Goal: Task Accomplishment & Management: Manage account settings

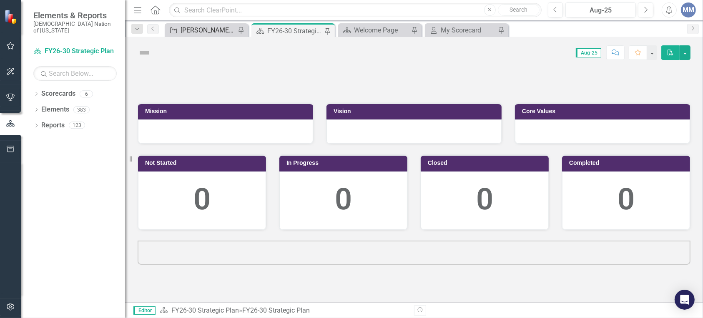
click at [209, 31] on div "[PERSON_NAME] SO's" at bounding box center [207, 30] width 55 height 10
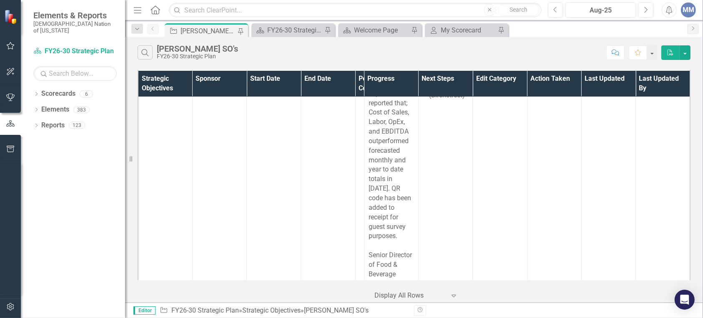
scroll to position [6220, 0]
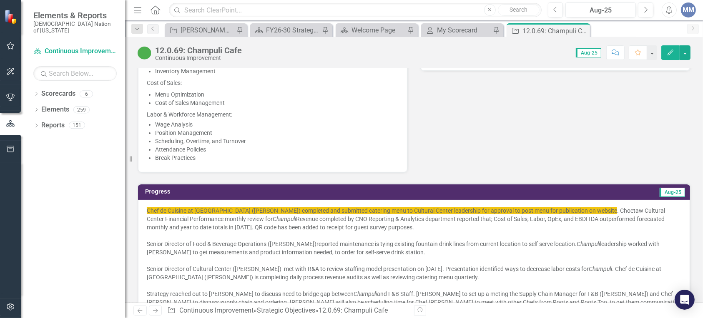
scroll to position [604, 0]
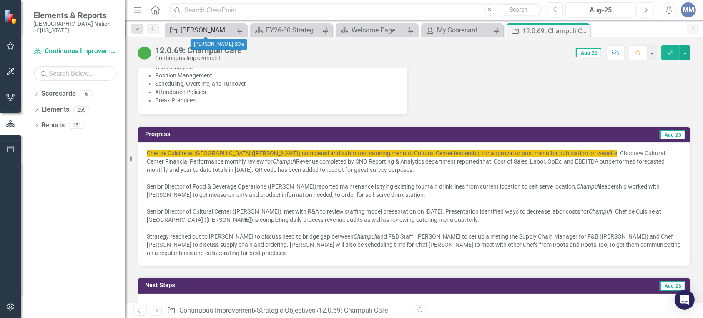
click at [197, 32] on div "[PERSON_NAME] SO's" at bounding box center [207, 30] width 54 height 10
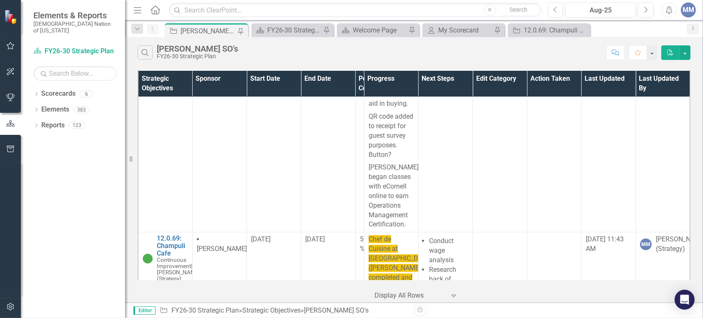
scroll to position [5725, 0]
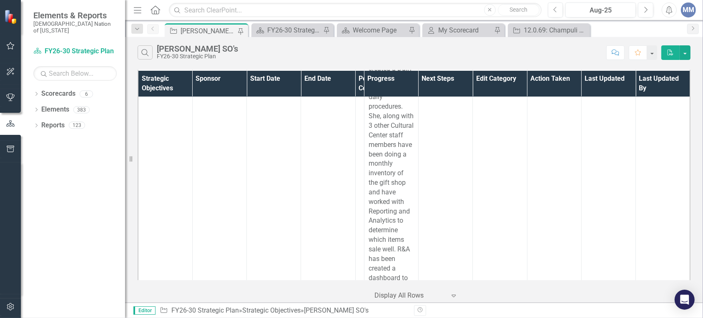
click at [684, 138] on td "MM Mindi McGehee (Strategy)" at bounding box center [663, 54] width 54 height 723
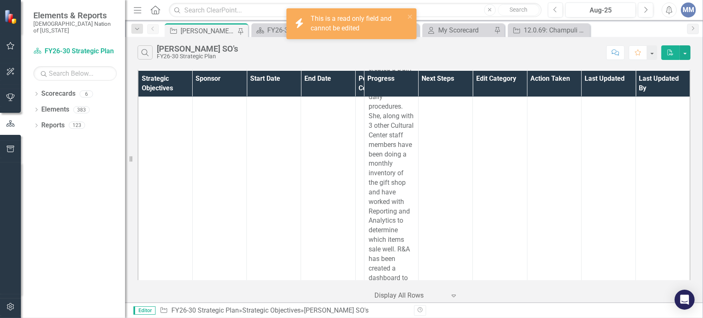
scroll to position [5541, 0]
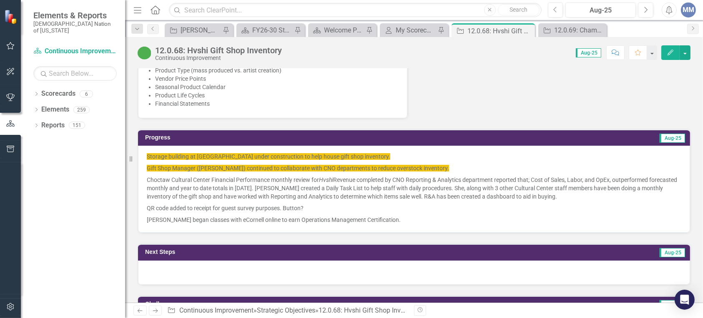
scroll to position [557, 0]
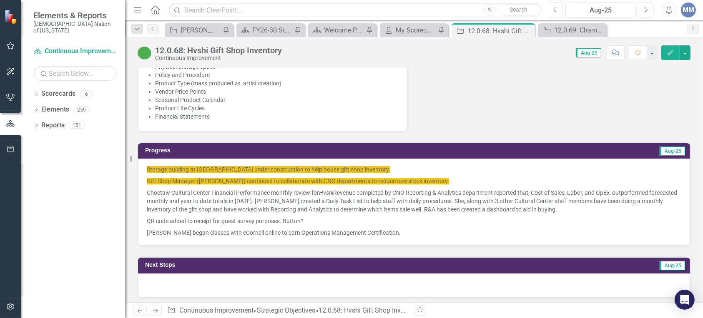
click at [554, 10] on icon "button" at bounding box center [554, 10] width 3 height 6
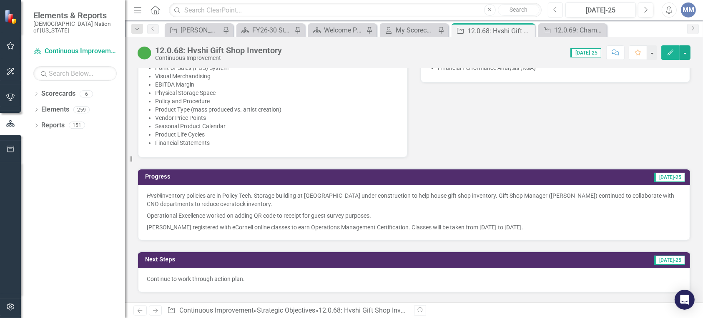
scroll to position [524, 0]
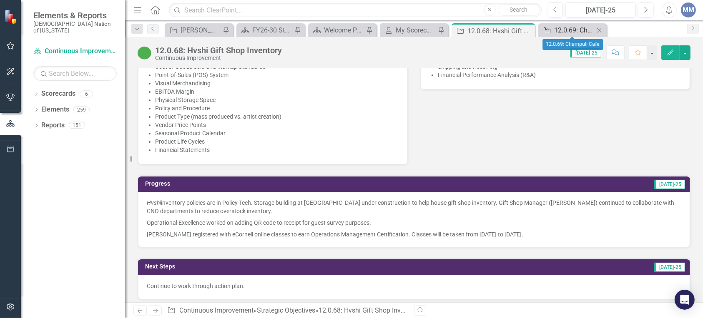
click at [564, 30] on div "12.0.69: Champuli Cafe" at bounding box center [574, 30] width 40 height 10
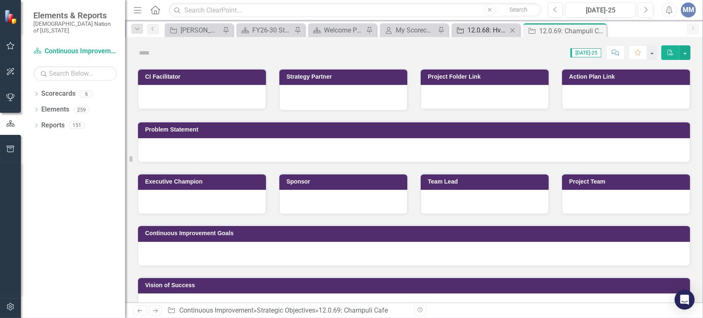
click at [477, 29] on div "12.0.68: Hvshi Gift Shop Inventory" at bounding box center [487, 30] width 40 height 10
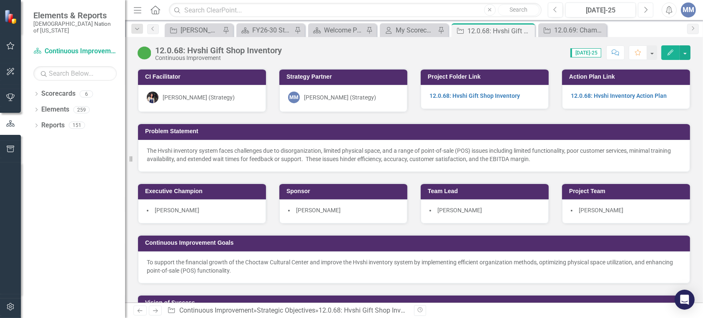
click at [648, 8] on button "Next" at bounding box center [645, 10] width 15 height 15
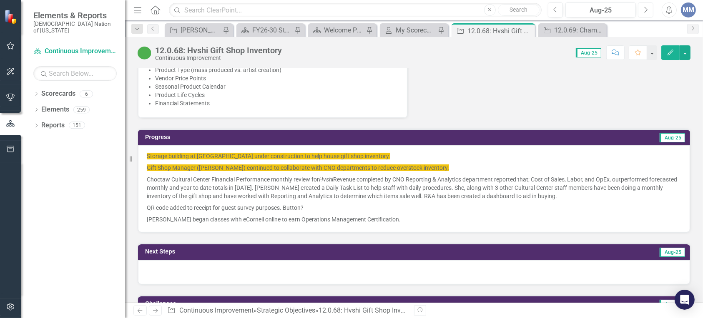
scroll to position [557, 0]
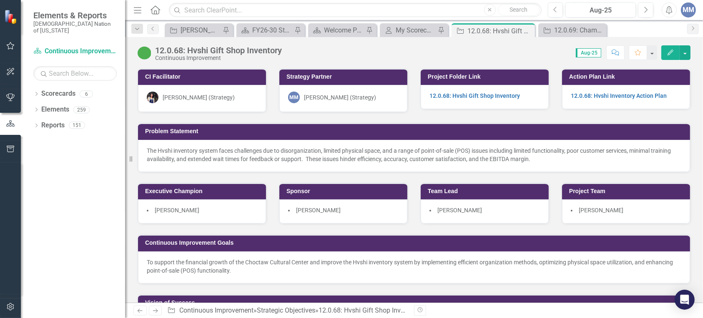
scroll to position [557, 0]
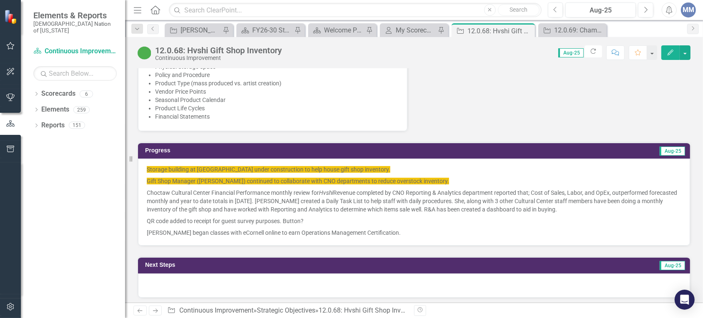
click at [374, 216] on p "QR code added to receipt for guest survey purposes. Button?" at bounding box center [414, 222] width 534 height 12
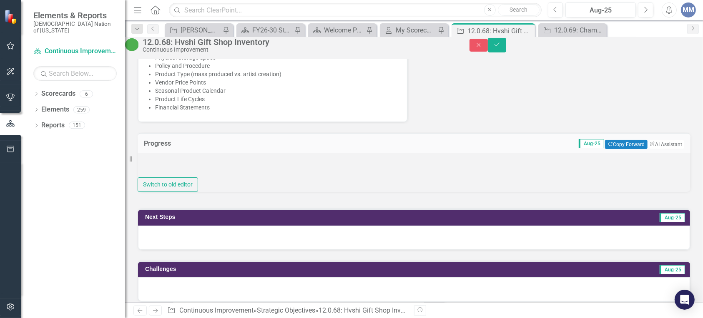
type textarea "<p><span style="background-color: #f1c40f;">Storage building at Cultural Center…"
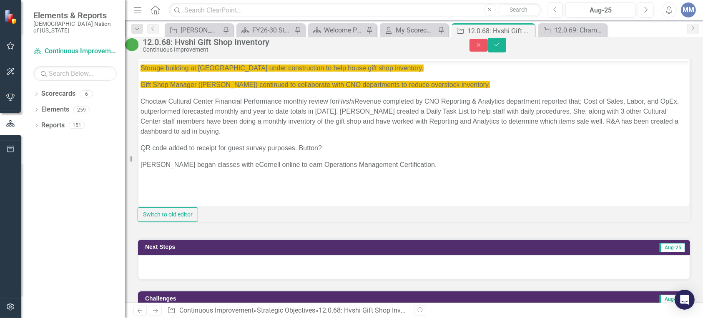
scroll to position [666, 0]
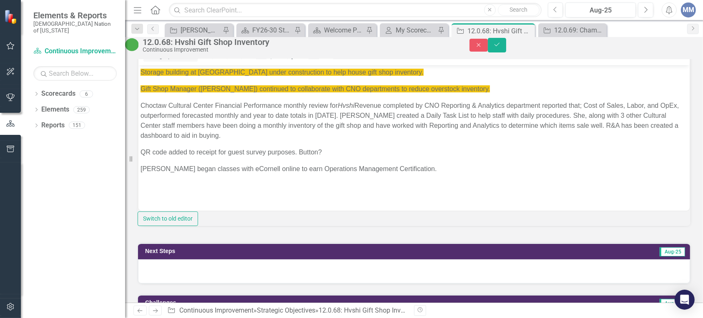
click at [328, 152] on p "QR code added to receipt for guest survey purposes. Button?" at bounding box center [413, 152] width 547 height 10
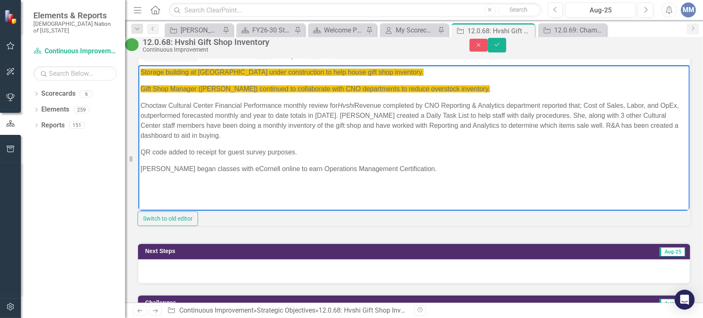
click at [385, 75] on span "Storage building at [GEOGRAPHIC_DATA] under construction to help house gift sho…" at bounding box center [281, 71] width 283 height 7
click at [485, 86] on p "Gift Shop Manager (Felicia Scott) continued to collaborate with CNO departments…" at bounding box center [413, 89] width 547 height 10
click at [411, 72] on p "Storage building at [GEOGRAPHIC_DATA] under construction to help house gift sho…" at bounding box center [413, 72] width 547 height 10
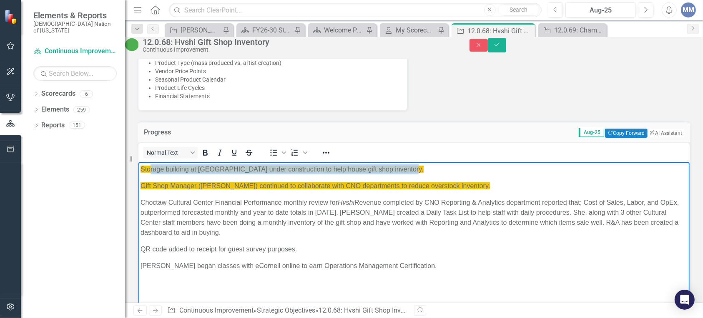
scroll to position [528, 0]
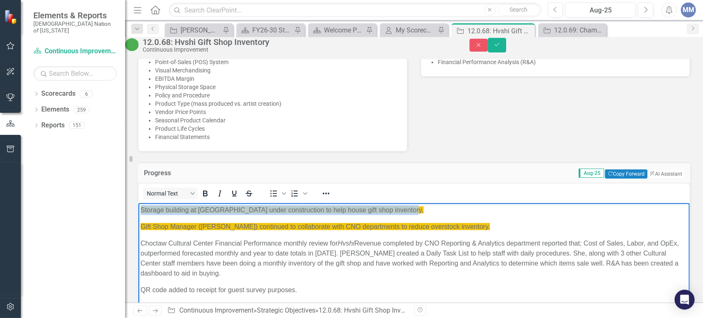
drag, startPoint x: 414, startPoint y: 211, endPoint x: 130, endPoint y: 166, distance: 287.3
click at [138, 203] on html "Storage building at Cultural Center under construction to help house gift shop …" at bounding box center [413, 265] width 551 height 125
click at [331, 199] on icon "Reveal or hide additional toolbar items" at bounding box center [326, 194] width 10 height 10
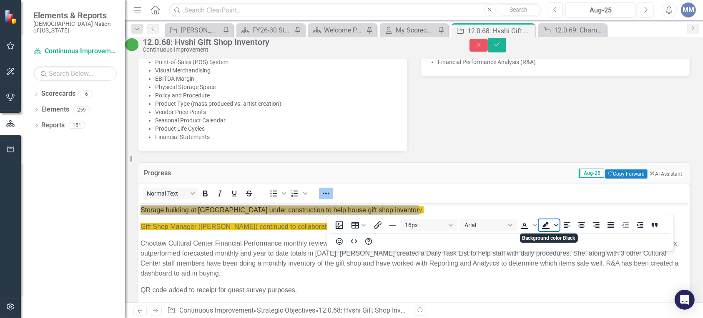
click at [553, 223] on span "Background color Black" at bounding box center [556, 226] width 7 height 12
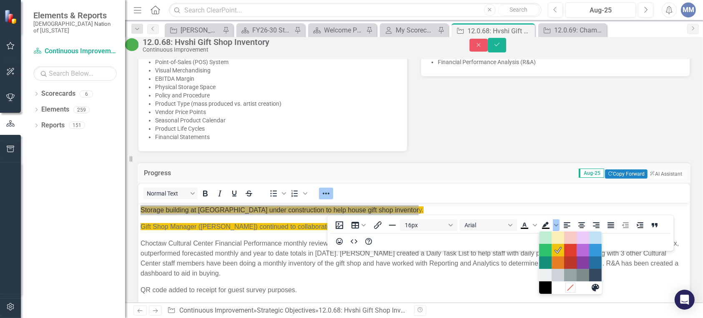
click at [569, 291] on icon "Remove color" at bounding box center [570, 288] width 8 height 8
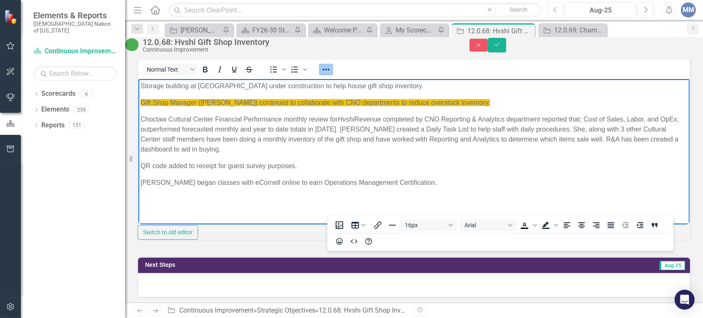
scroll to position [677, 0]
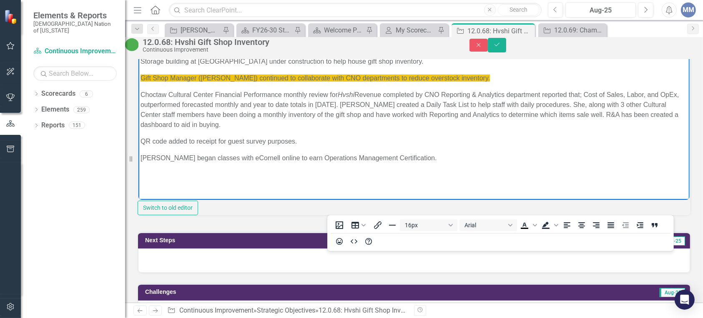
drag, startPoint x: 477, startPoint y: 78, endPoint x: 273, endPoint y: 149, distance: 215.5
click at [138, 78] on html "Storage building at Cultural Center under construction to help house gift shop …" at bounding box center [413, 116] width 551 height 125
click at [553, 226] on span "Background color" at bounding box center [556, 226] width 7 height 12
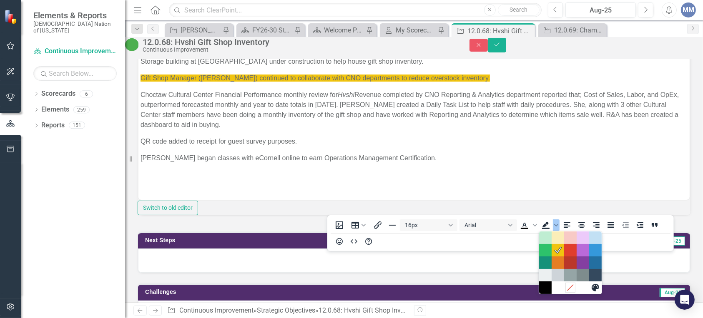
click at [571, 289] on icon "Remove color" at bounding box center [570, 288] width 8 height 8
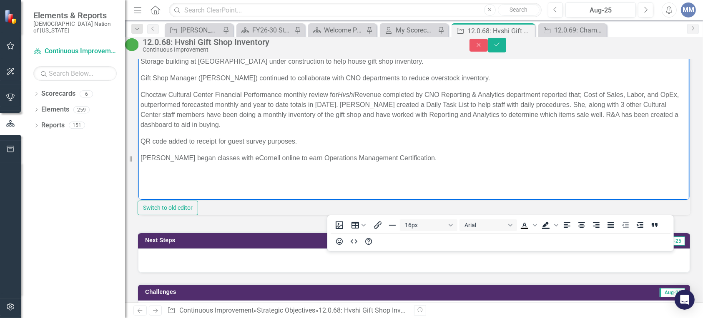
click at [434, 63] on p "Storage building at Cultural Center under construction to help house gift shop …" at bounding box center [413, 61] width 547 height 10
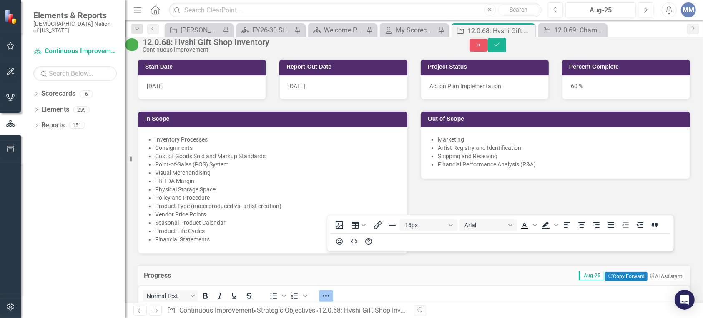
scroll to position [276, 0]
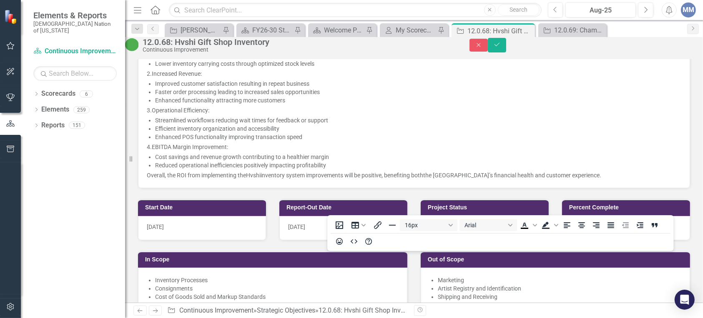
drag, startPoint x: 408, startPoint y: 452, endPoint x: 372, endPoint y: 511, distance: 68.5
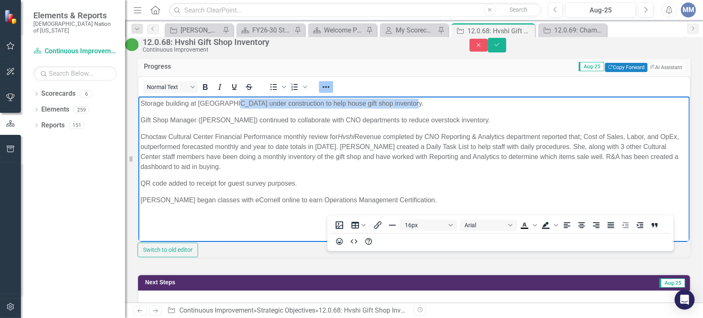
scroll to position [638, 0]
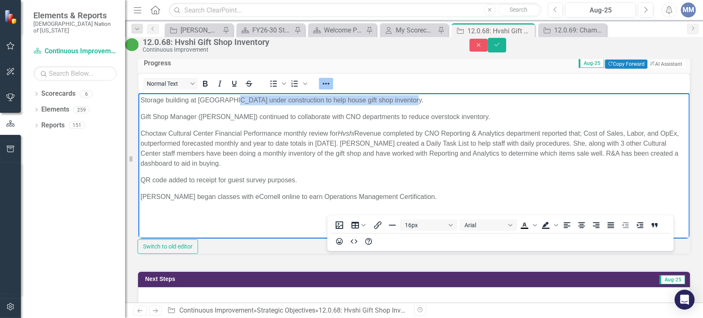
click at [401, 102] on p "Storage building at Cultural Center under construction to help house gift shop …" at bounding box center [413, 100] width 547 height 10
drag, startPoint x: 400, startPoint y: 99, endPoint x: 272, endPoint y: 191, distance: 157.6
click at [138, 93] on html "Storage building at Cultural Center under construction to help house gift shop …" at bounding box center [413, 155] width 551 height 125
copy p "Storage building at Cultural Center under construction to help house gift shop …"
click at [147, 188] on body "Storage building at Cultural Center under construction to help house gift shop …" at bounding box center [413, 155] width 551 height 125
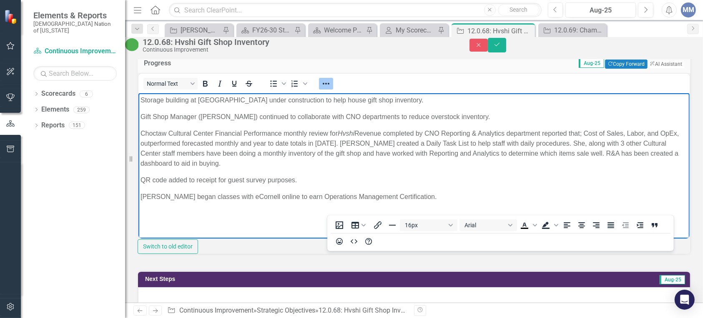
click at [145, 206] on body "Storage building at Cultural Center under construction to help house gift shop …" at bounding box center [413, 155] width 551 height 125
click at [411, 194] on p "[PERSON_NAME] began classes with eCornell online to earn Operations Management …" at bounding box center [413, 197] width 547 height 10
click at [331, 89] on icon "Reveal or hide additional toolbar items" at bounding box center [326, 84] width 10 height 10
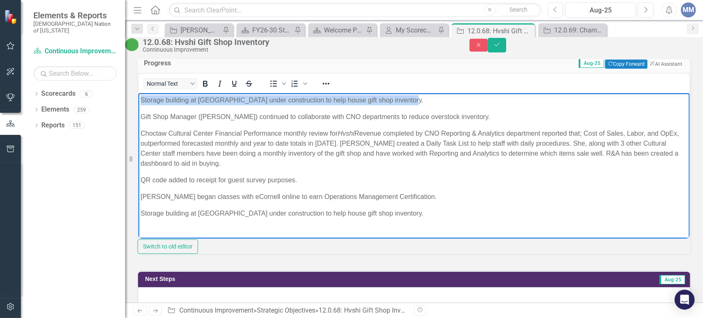
drag, startPoint x: 402, startPoint y: 100, endPoint x: 254, endPoint y: 206, distance: 182.3
click at [138, 97] on html "Storage building at Cultural Center under construction to help house gift shop …" at bounding box center [413, 160] width 551 height 134
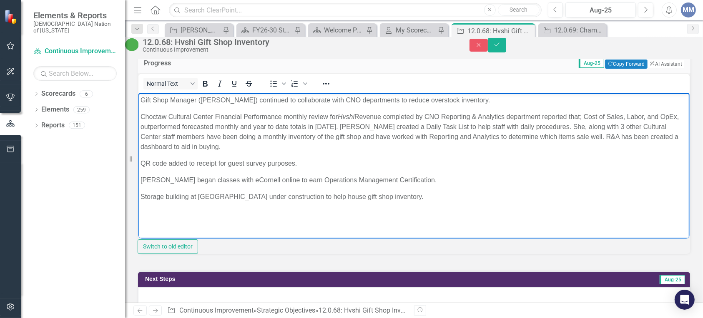
click at [245, 195] on p "Storage building at Cultural Center under construction to help house gift shop …" at bounding box center [413, 197] width 547 height 10
click at [499, 46] on icon "submit" at bounding box center [496, 44] width 5 height 3
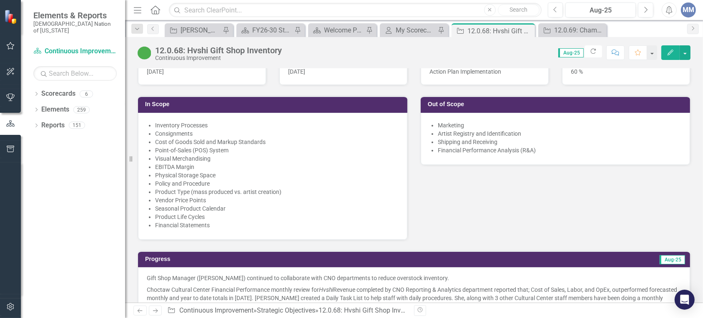
scroll to position [554, 0]
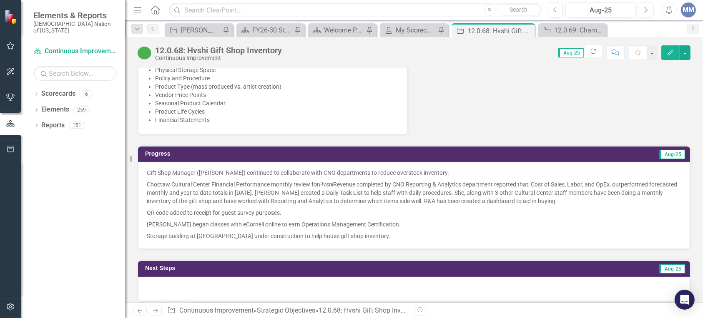
click at [497, 175] on p "Gift Shop Manager (Felicia Scott) continued to collaborate with CNO departments…" at bounding box center [414, 174] width 534 height 10
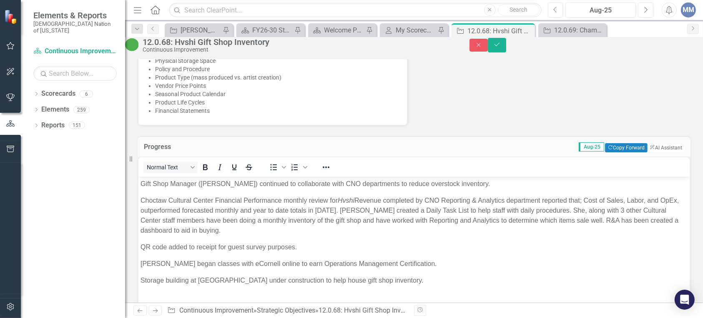
scroll to position [0, 0]
click at [486, 182] on p "Gift Shop Manager (Felicia Scott) continued to collaborate with CNO departments…" at bounding box center [413, 184] width 547 height 10
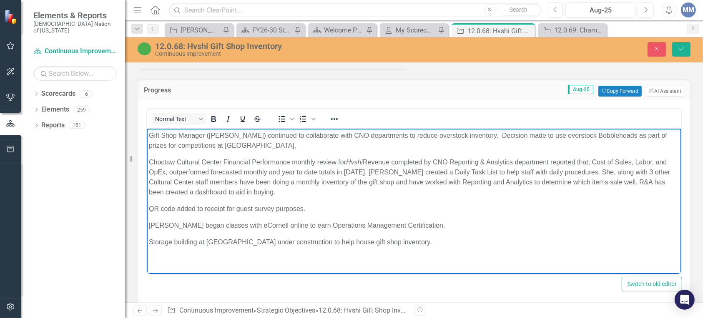
scroll to position [624, 0]
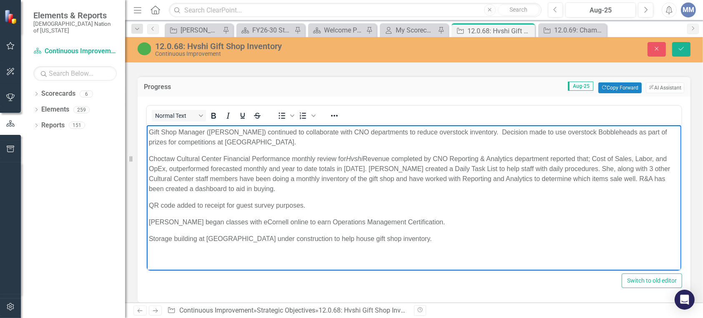
click at [424, 241] on p "Storage building at [GEOGRAPHIC_DATA] under construction to help house gift sho…" at bounding box center [413, 239] width 530 height 10
click at [418, 237] on p "Storage building at [GEOGRAPHIC_DATA] under construction to help house gift sho…" at bounding box center [413, 239] width 530 height 10
click at [521, 241] on p "Storage building at [GEOGRAPHIC_DATA] under construction to help house gift sho…" at bounding box center [413, 239] width 530 height 10
click at [275, 138] on p "Gift Shop Manager ([PERSON_NAME]) continued to collaborate with CNO departments…" at bounding box center [413, 138] width 530 height 20
click at [662, 177] on p "Choctaw Cultural Center Financial Performance monthly review for Hvshi Revenue …" at bounding box center [413, 174] width 530 height 40
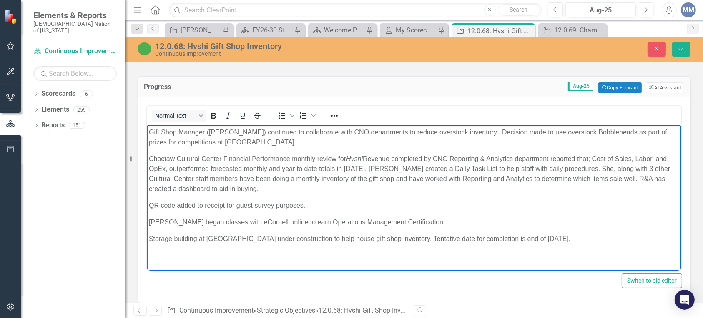
click at [231, 190] on p "Choctaw Cultural Center Financial Performance monthly review for Hvshi Revenue …" at bounding box center [413, 174] width 530 height 40
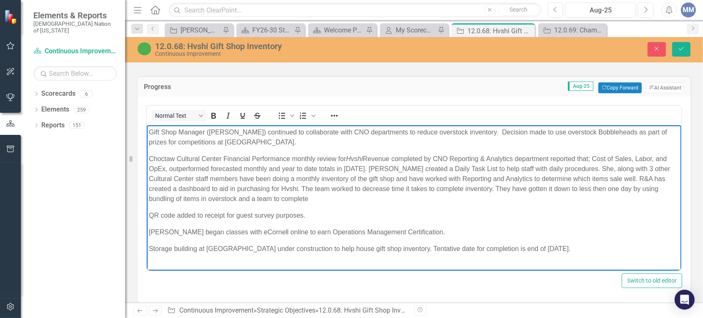
click at [307, 190] on p "Choctaw Cultural Center Financial Performance monthly review for Hvshi Revenue …" at bounding box center [413, 179] width 530 height 50
click at [268, 199] on p "Choctaw Cultural Center Financial Performance monthly review for Hvshi Revenue …" at bounding box center [413, 179] width 530 height 50
click at [392, 197] on p "Choctaw Cultural Center Financial Performance monthly review for Hvshi Revenue …" at bounding box center [413, 179] width 530 height 50
click at [412, 196] on p "Choctaw Cultural Center Financial Performance monthly review for Hvshi Revenue …" at bounding box center [413, 179] width 530 height 50
click at [553, 201] on p "Choctaw Cultural Center Financial Performance monthly review for Hvshi Revenue …" at bounding box center [413, 179] width 530 height 50
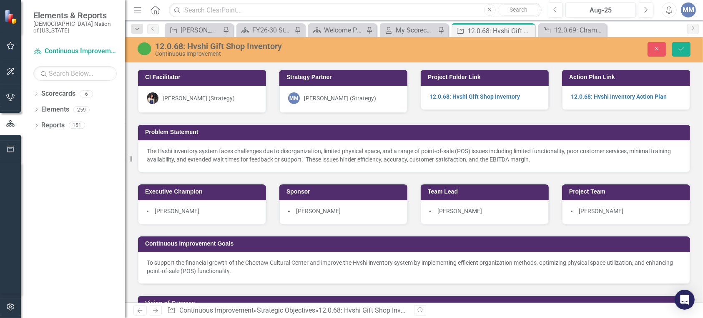
scroll to position [764, 0]
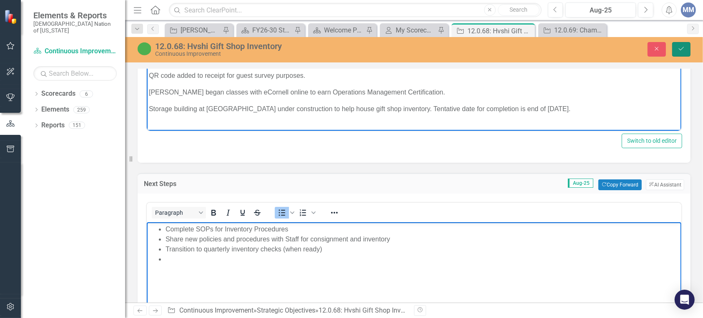
click at [677, 47] on icon "Save" at bounding box center [681, 49] width 8 height 6
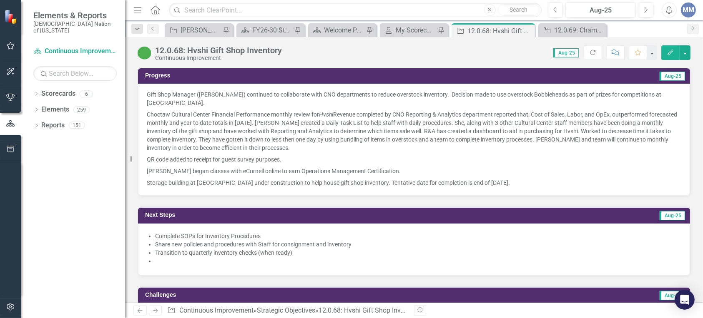
scroll to position [629, 0]
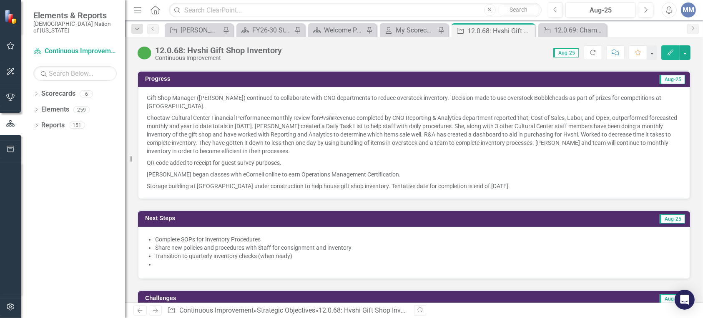
click at [339, 163] on p "QR code added to receipt for guest survey purposes." at bounding box center [414, 163] width 534 height 12
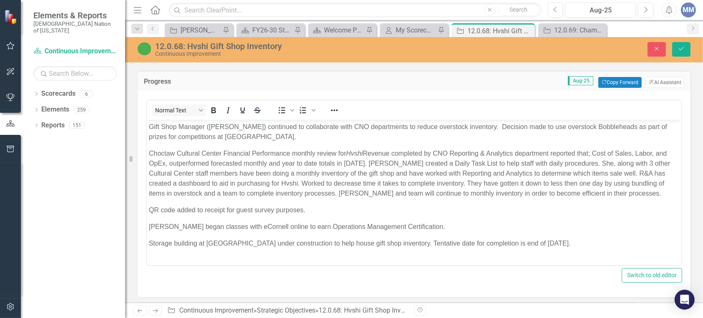
scroll to position [0, 0]
click at [258, 134] on p "Gift Shop Manager ([PERSON_NAME]) continued to collaborate with CNO departments…" at bounding box center [413, 132] width 530 height 20
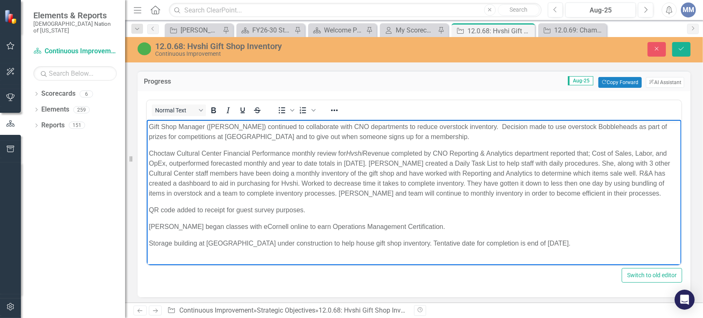
click at [326, 211] on p "QR code added to receipt for guest survey purposes." at bounding box center [413, 211] width 530 height 10
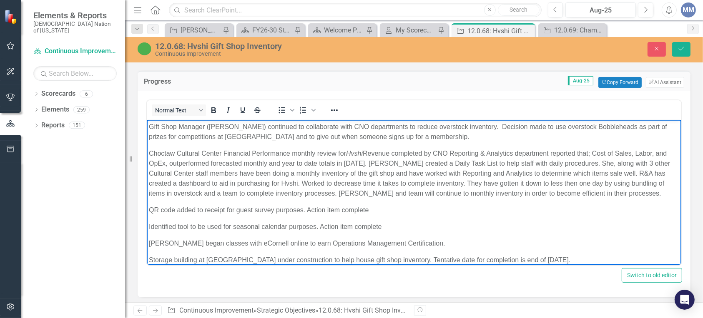
click at [638, 191] on p "Choctaw Cultural Center Financial Performance monthly review for Hvshi Revenue …" at bounding box center [413, 174] width 530 height 50
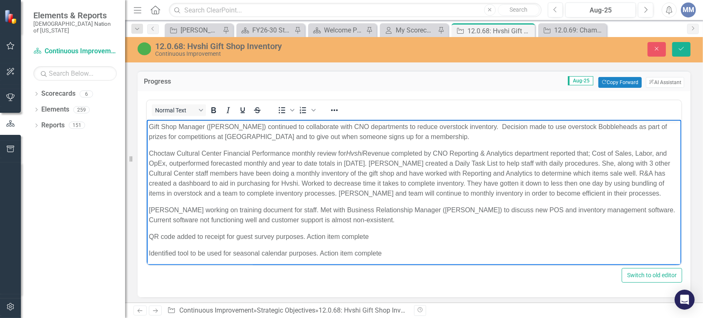
click at [359, 222] on p "Began working on training document for staff. Met with Business Relationship Ma…" at bounding box center [413, 216] width 530 height 20
drag, startPoint x: 297, startPoint y: 181, endPoint x: 281, endPoint y: 183, distance: 16.3
click at [281, 183] on p "Choctaw Cultural Center Financial Performance monthly review for Hvshi Revenue …" at bounding box center [413, 174] width 530 height 50
click at [227, 105] on icon "Italic" at bounding box center [228, 110] width 10 height 10
click at [402, 223] on p "Began working on training document for staff. Met with Business Relationship Ma…" at bounding box center [413, 216] width 530 height 20
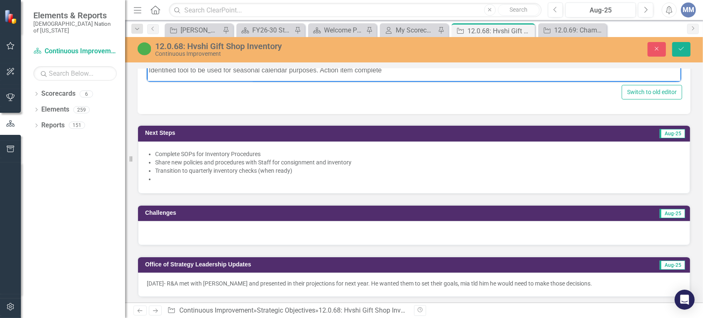
scroll to position [805, 0]
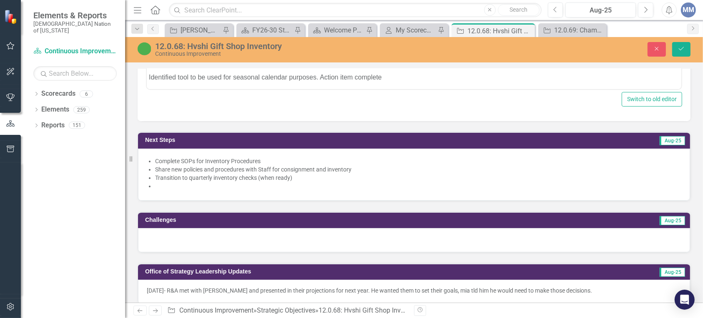
click at [214, 182] on li at bounding box center [418, 186] width 526 height 8
click at [167, 185] on li at bounding box center [418, 186] width 526 height 8
click at [158, 184] on li at bounding box center [418, 186] width 526 height 8
click at [157, 176] on li "Transition to quarterly inventory checks (when ready)" at bounding box center [418, 178] width 526 height 8
drag, startPoint x: 158, startPoint y: 186, endPoint x: 159, endPoint y: 182, distance: 4.2
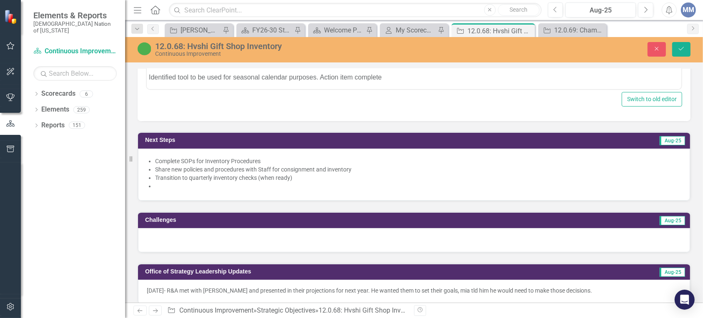
click at [158, 186] on li at bounding box center [418, 186] width 526 height 8
click at [159, 182] on li at bounding box center [418, 186] width 526 height 8
click at [158, 187] on li at bounding box center [418, 186] width 526 height 8
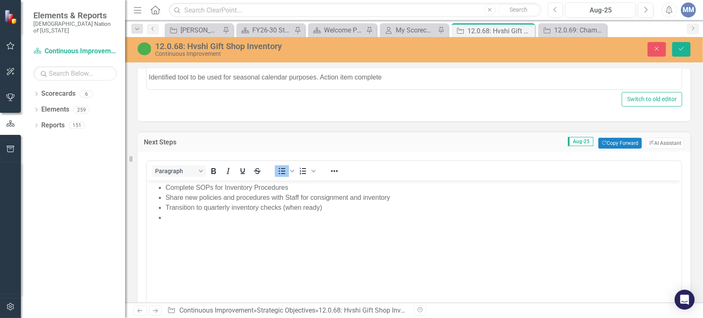
scroll to position [0, 0]
click at [170, 217] on li "Rich Text Area. Press ALT-0 for help." at bounding box center [422, 218] width 514 height 10
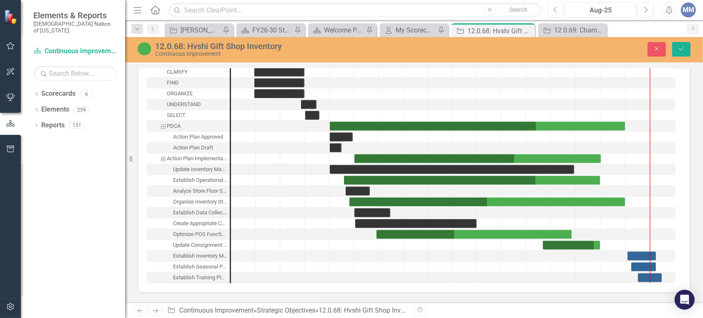
scroll to position [1634, 0]
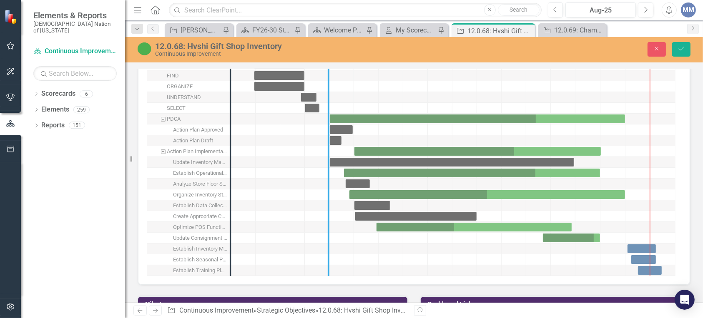
drag, startPoint x: 237, startPoint y: 199, endPoint x: 328, endPoint y: 200, distance: 91.7
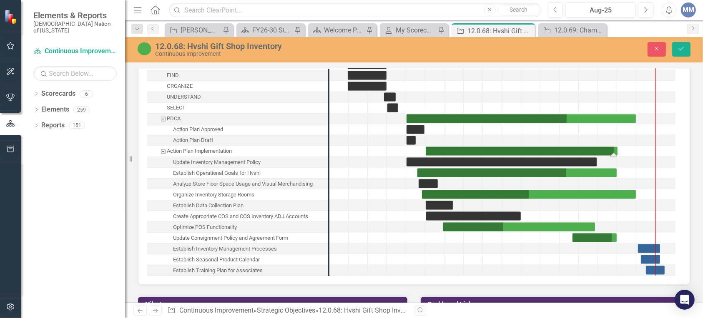
drag, startPoint x: 548, startPoint y: 152, endPoint x: 614, endPoint y: 158, distance: 66.6
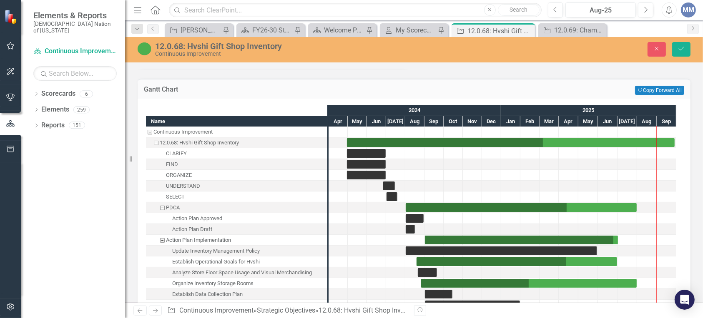
scroll to position [1559, 0]
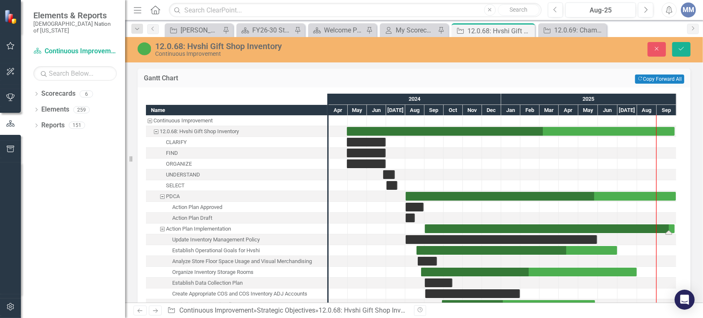
drag, startPoint x: 619, startPoint y: 225, endPoint x: 687, endPoint y: 226, distance: 67.9
drag, startPoint x: 667, startPoint y: 228, endPoint x: 657, endPoint y: 231, distance: 10.4
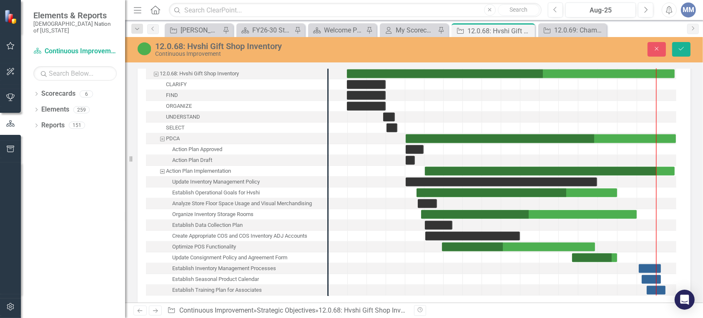
scroll to position [1620, 0]
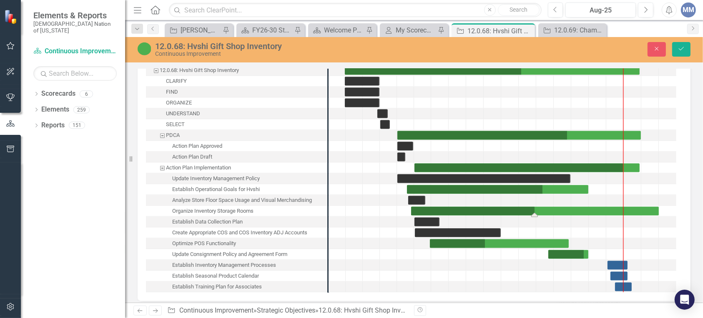
drag, startPoint x: 636, startPoint y: 210, endPoint x: 677, endPoint y: 211, distance: 40.9
drag, startPoint x: 640, startPoint y: 70, endPoint x: 659, endPoint y: 73, distance: 18.9
drag, startPoint x: 587, startPoint y: 188, endPoint x: 639, endPoint y: 182, distance: 52.4
drag, startPoint x: 580, startPoint y: 190, endPoint x: 625, endPoint y: 192, distance: 44.7
drag, startPoint x: 534, startPoint y: 210, endPoint x: 624, endPoint y: 209, distance: 90.5
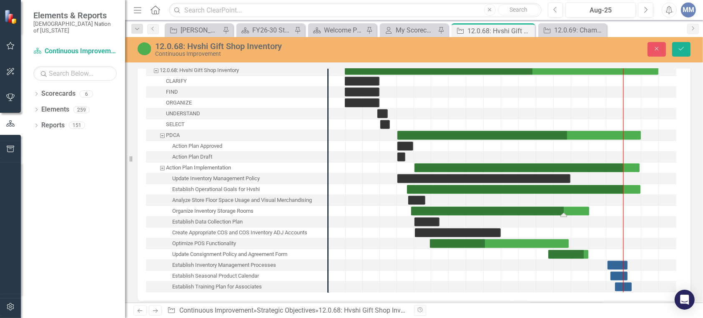
drag, startPoint x: 661, startPoint y: 210, endPoint x: 590, endPoint y: 208, distance: 70.9
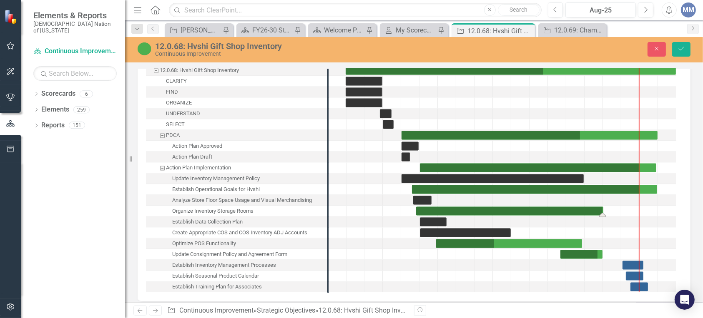
drag, startPoint x: 576, startPoint y: 212, endPoint x: 609, endPoint y: 210, distance: 32.6
click at [539, 208] on div "Task: Start date: 2024-08-26 End date: 2025-07-01" at bounding box center [509, 211] width 187 height 9
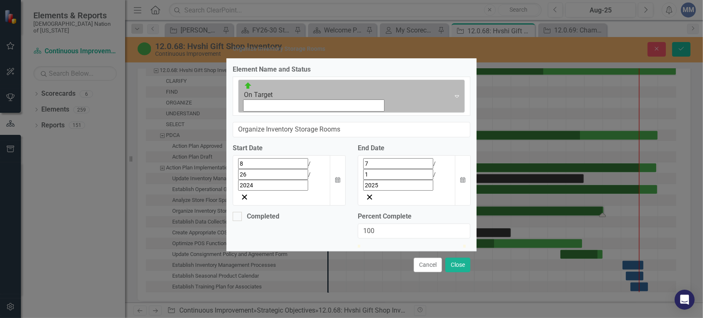
click at [453, 100] on icon "Expand" at bounding box center [457, 96] width 8 height 7
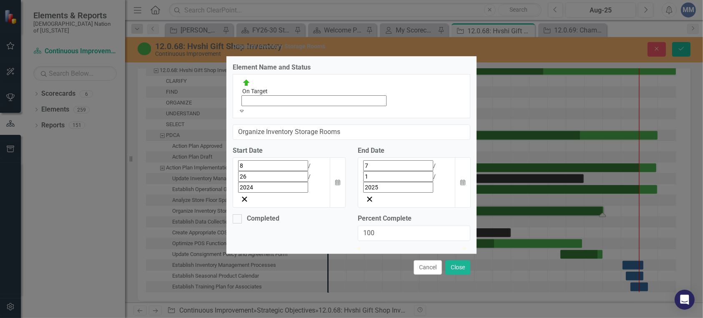
scroll to position [2, 0]
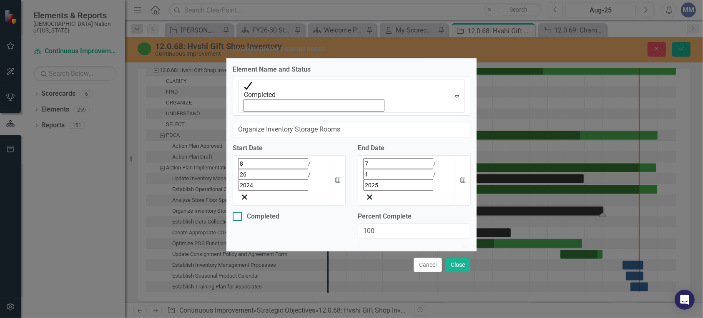
click at [239, 212] on div at bounding box center [237, 216] width 9 height 9
click at [238, 212] on input "Completed" at bounding box center [235, 214] width 5 height 5
checkbox input "true"
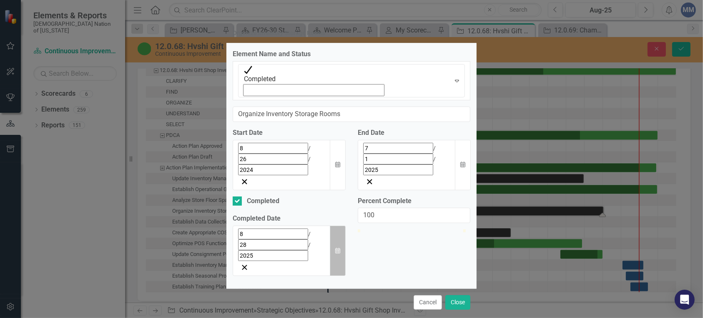
click at [342, 226] on button "Calendar" at bounding box center [338, 251] width 16 height 50
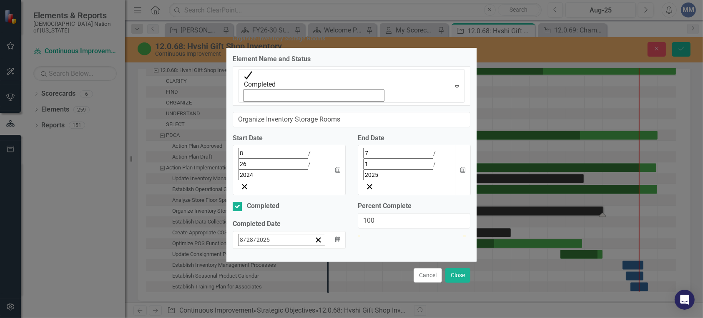
click at [252, 249] on button "‹" at bounding box center [261, 258] width 18 height 18
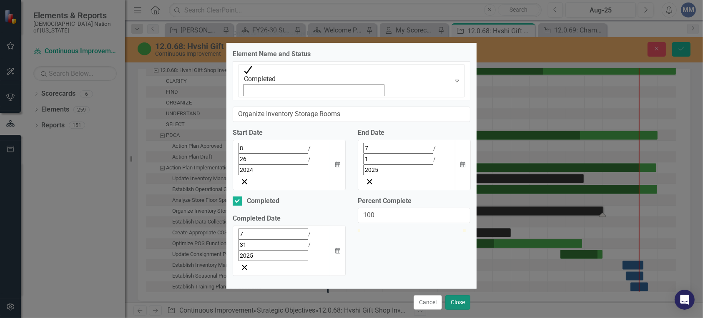
click at [462, 296] on button "Close" at bounding box center [457, 303] width 25 height 15
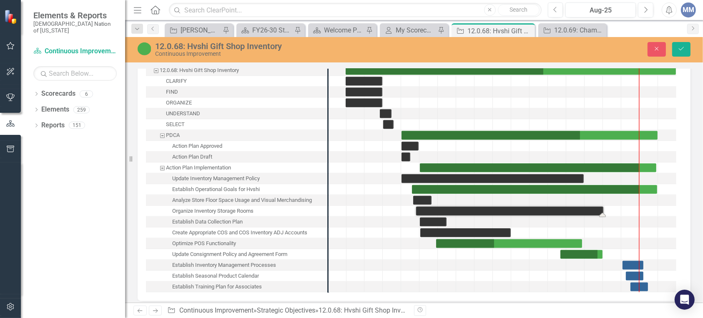
click at [437, 207] on div "Task: Start date: 2024-08-26 End date: 2025-07-01" at bounding box center [509, 211] width 187 height 9
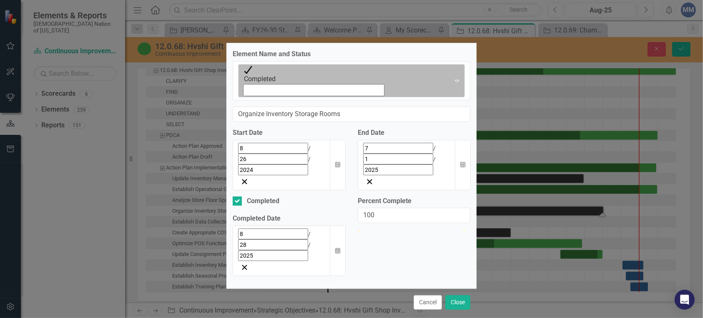
click at [453, 84] on icon "Expand" at bounding box center [457, 81] width 8 height 7
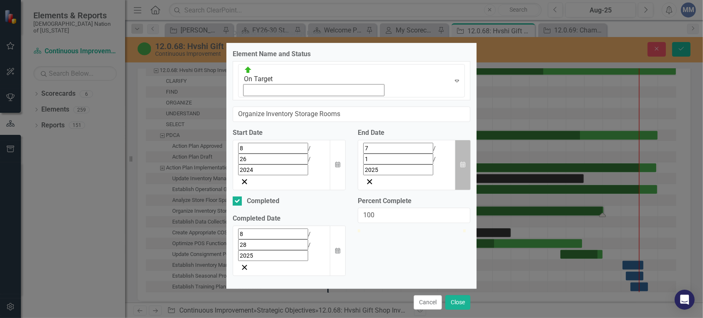
click at [460, 162] on icon "button" at bounding box center [462, 165] width 5 height 6
click at [436, 167] on button "›" at bounding box center [427, 167] width 18 height 18
click at [436, 166] on button "›" at bounding box center [427, 167] width 18 height 18
click at [372, 258] on button "30" at bounding box center [361, 260] width 21 height 15
click at [237, 197] on input "Completed" at bounding box center [235, 199] width 5 height 5
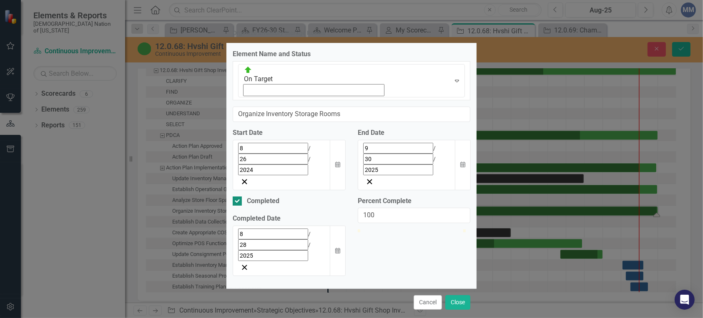
checkbox input "false"
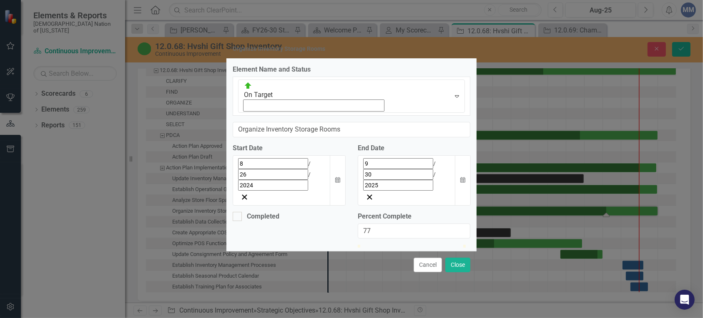
type input "76"
drag, startPoint x: 466, startPoint y: 202, endPoint x: 440, endPoint y: 203, distance: 25.4
click at [438, 245] on div at bounding box center [438, 245] width 0 height 0
click at [454, 258] on button "Close" at bounding box center [457, 265] width 25 height 15
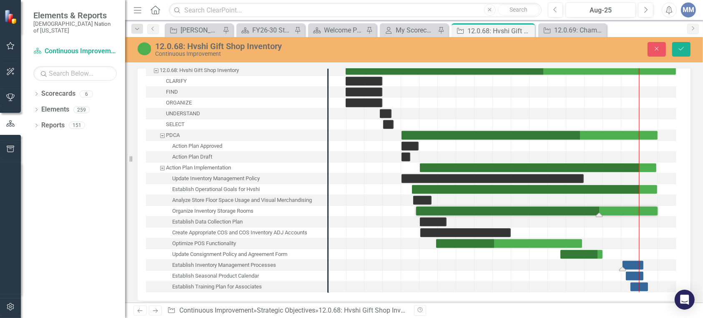
click at [629, 261] on div "Task: Start date: 2025-08-03 End date: 2025-09-07" at bounding box center [632, 265] width 21 height 9
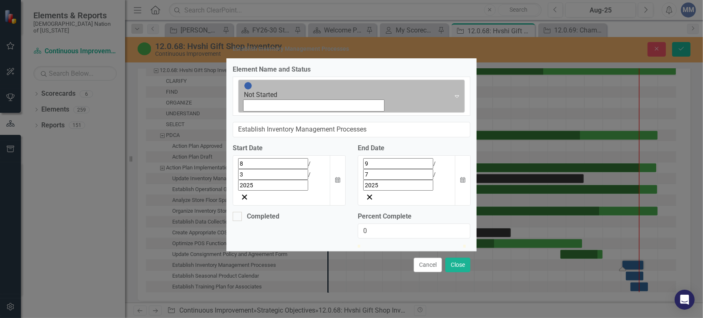
click at [453, 100] on icon "Expand" at bounding box center [457, 96] width 8 height 7
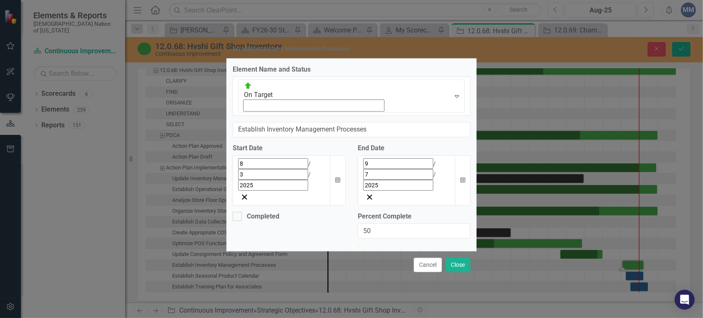
drag, startPoint x: 361, startPoint y: 203, endPoint x: 413, endPoint y: 206, distance: 52.2
click at [413, 245] on div at bounding box center [414, 245] width 113 height 0
type input "49"
click at [464, 258] on button "Close" at bounding box center [457, 265] width 25 height 15
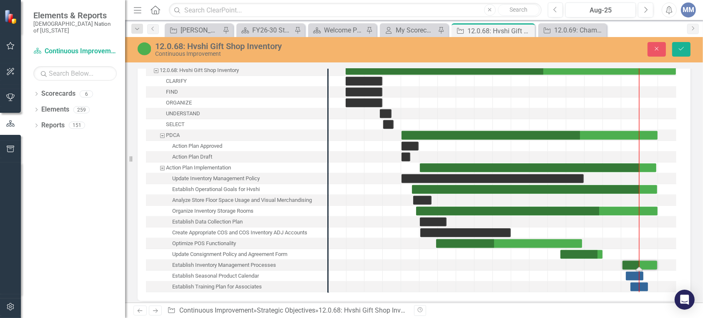
drag, startPoint x: 644, startPoint y: 262, endPoint x: 656, endPoint y: 264, distance: 12.6
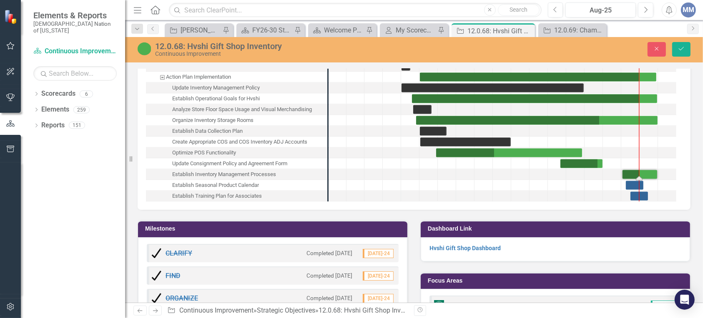
scroll to position [1734, 0]
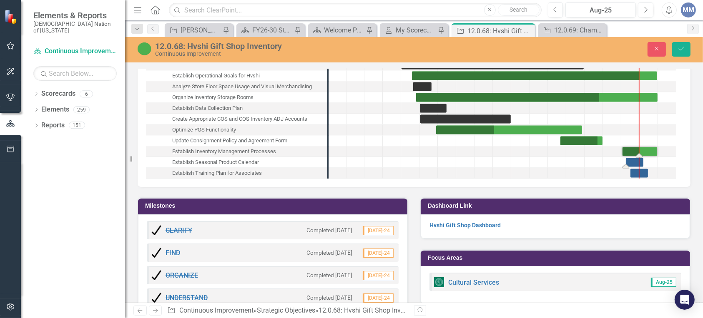
click at [635, 158] on div "Task: Start date: 2025-08-08 End date: 2025-09-07" at bounding box center [635, 162] width 18 height 9
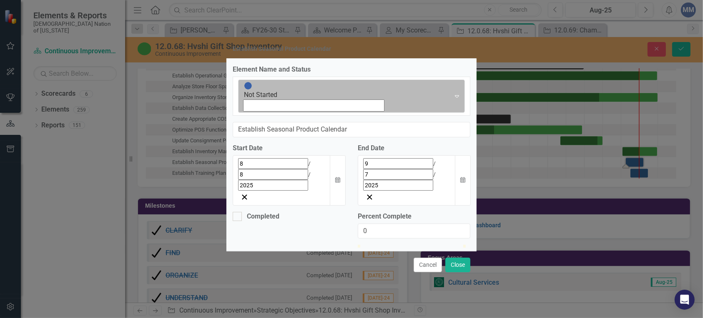
click at [453, 100] on icon "Expand" at bounding box center [457, 96] width 8 height 7
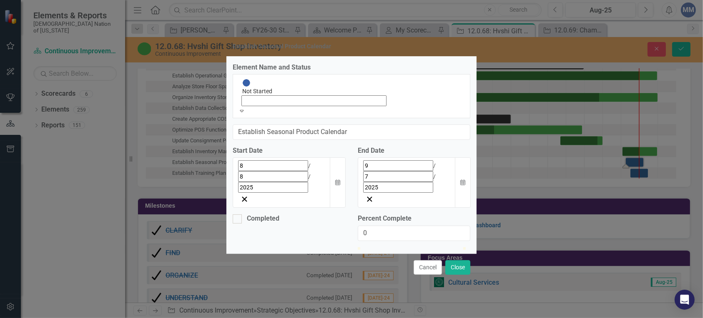
scroll to position [2, 0]
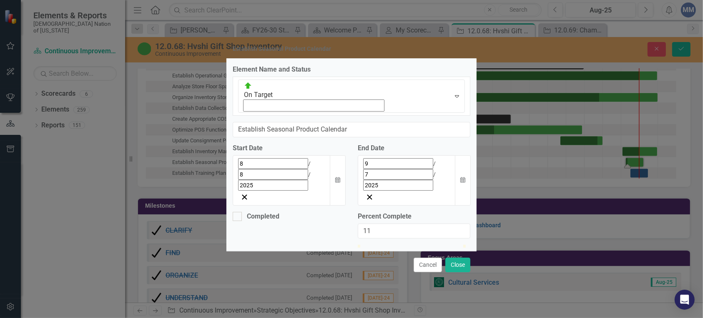
type input "10"
drag, startPoint x: 358, startPoint y: 202, endPoint x: 369, endPoint y: 205, distance: 11.2
click at [368, 245] on div at bounding box center [368, 245] width 0 height 0
click at [368, 245] on div at bounding box center [414, 245] width 113 height 0
click at [466, 258] on button "Close" at bounding box center [457, 265] width 25 height 15
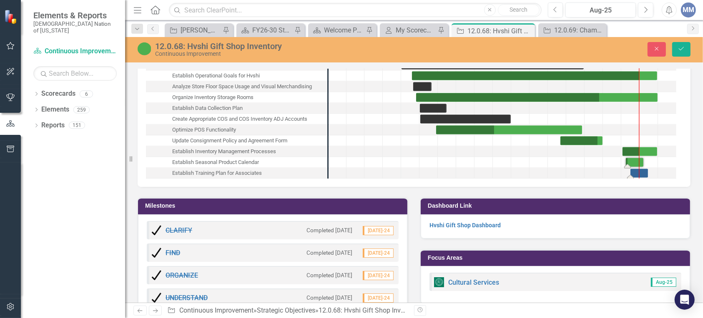
click at [635, 169] on div "Task: Start date: 2025-08-16 End date: 2025-09-14" at bounding box center [639, 173] width 18 height 9
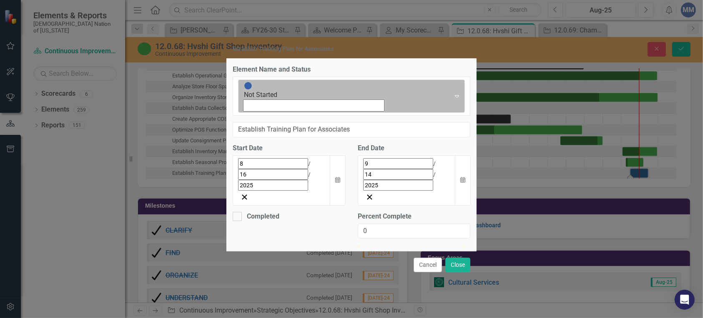
click at [453, 100] on icon "Expand" at bounding box center [457, 96] width 8 height 7
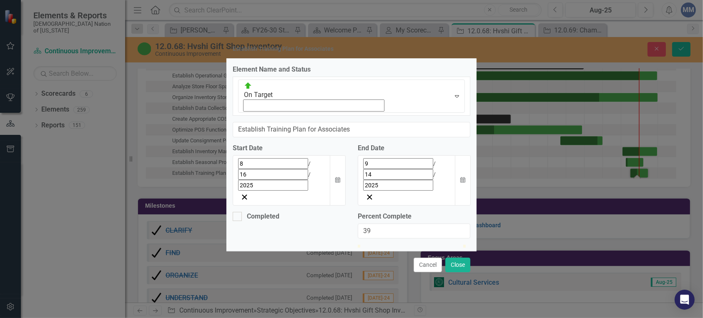
type input "40"
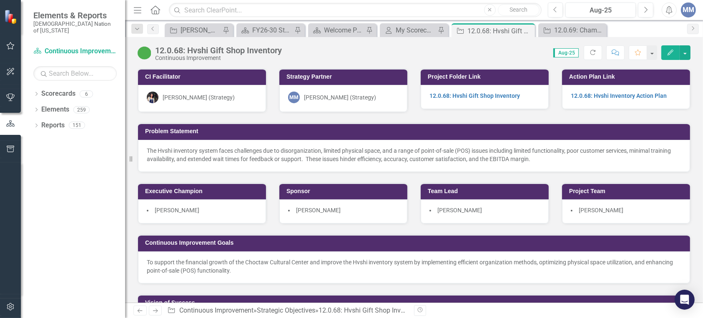
scroll to position [792, 0]
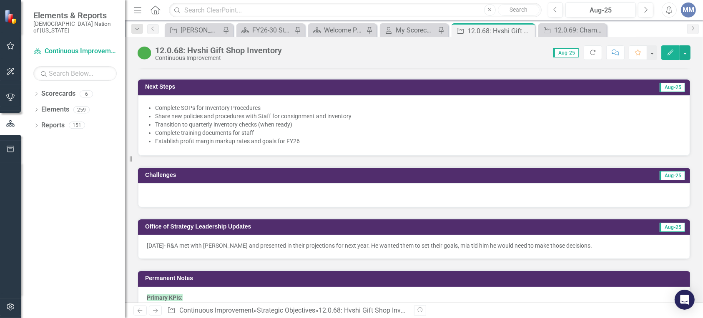
click at [298, 195] on div at bounding box center [414, 195] width 552 height 24
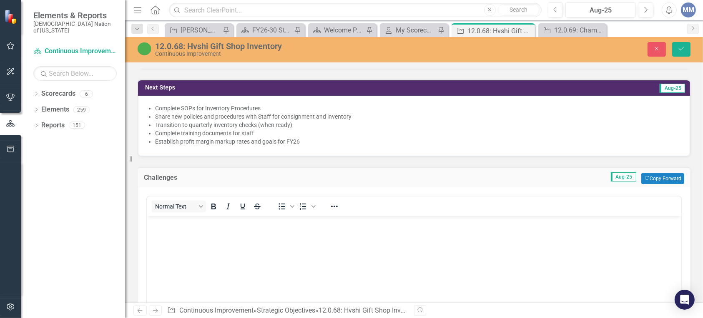
scroll to position [0, 0]
click at [258, 231] on body "Rich Text Area. Press ALT-0 for help." at bounding box center [413, 278] width 534 height 125
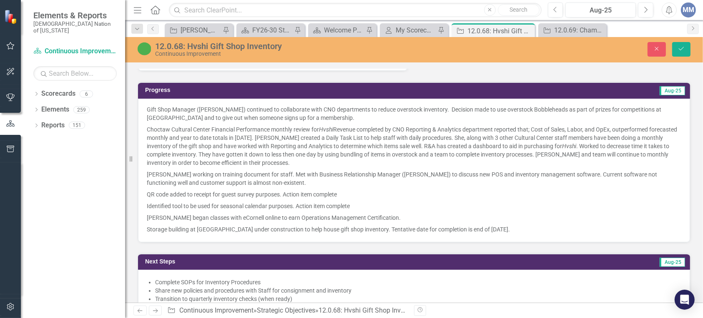
scroll to position [622, 0]
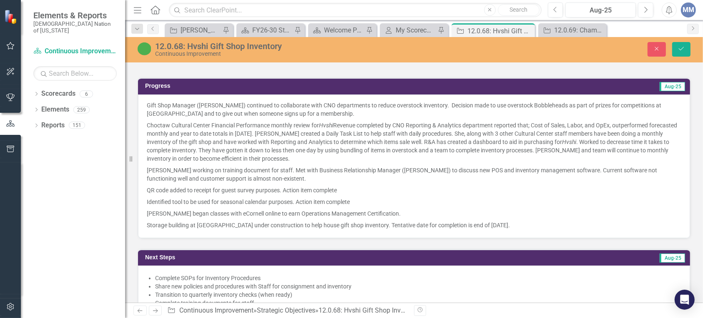
click at [584, 166] on p "[PERSON_NAME] working on training document for staff. Met with Business Relatio…" at bounding box center [414, 175] width 534 height 20
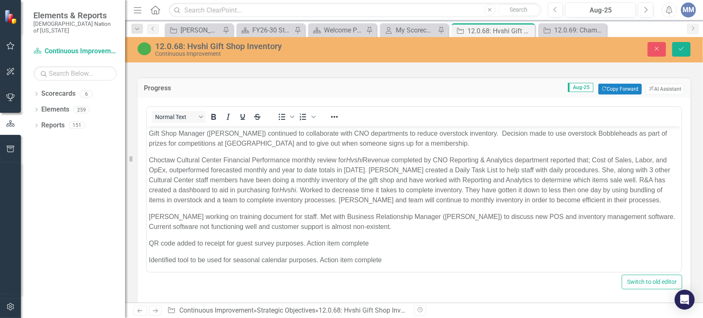
scroll to position [0, 0]
click at [435, 198] on p "Choctaw Cultural Center Financial Performance monthly review for Hvshi Revenue …" at bounding box center [413, 180] width 530 height 50
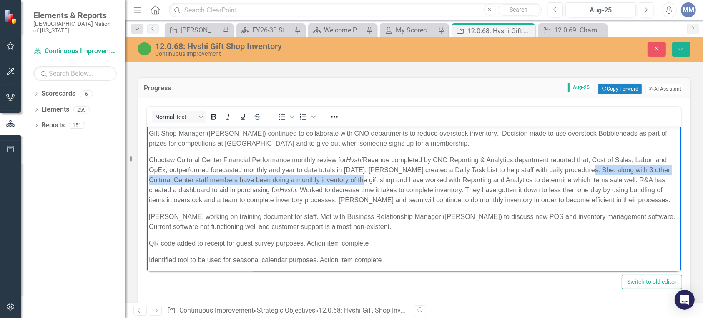
drag, startPoint x: 584, startPoint y: 169, endPoint x: 372, endPoint y: 182, distance: 213.0
click at [372, 182] on p "Choctaw Cultural Center Financial Performance monthly review for Hvshi Revenue …" at bounding box center [413, 180] width 530 height 50
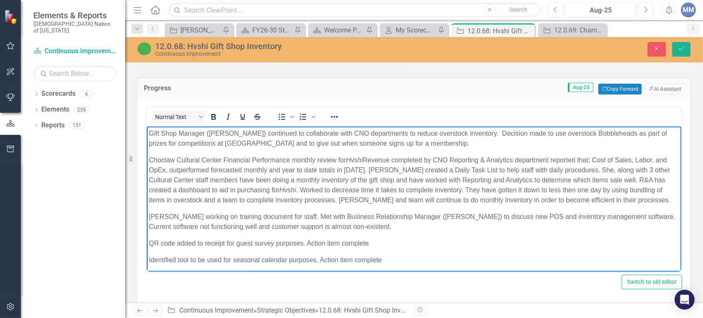
click at [649, 204] on p "Choctaw Cultural Center Financial Performance monthly review for Hvshi Revenue …" at bounding box center [413, 180] width 530 height 50
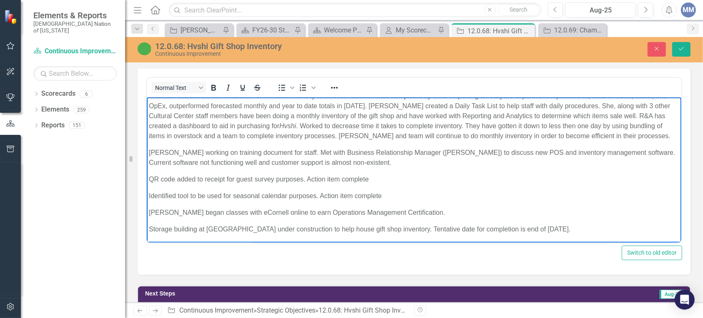
scroll to position [656, 0]
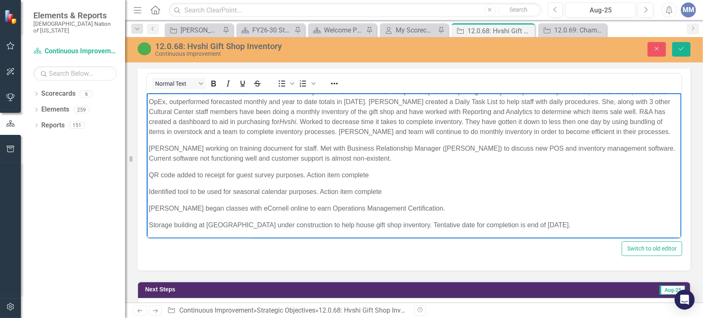
click at [426, 207] on p "[PERSON_NAME] began classes with eCornell online to earn Operations Management …" at bounding box center [413, 209] width 530 height 10
click at [569, 208] on p "[PERSON_NAME] began classes with eCornell online to earn Operations Management …" at bounding box center [413, 209] width 530 height 10
click at [648, 208] on p "[PERSON_NAME] began classes with eCornell online to earn Operations Management …" at bounding box center [413, 209] width 530 height 10
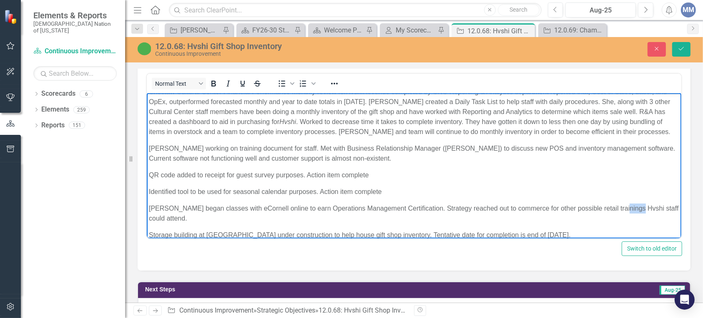
drag, startPoint x: 628, startPoint y: 207, endPoint x: 613, endPoint y: 207, distance: 15.0
click at [613, 207] on p "[PERSON_NAME] began classes with eCornell online to earn Operations Management …" at bounding box center [413, 214] width 530 height 20
click at [225, 83] on icon "Italic" at bounding box center [228, 84] width 10 height 10
click at [506, 204] on p "[PERSON_NAME] began classes with eCornell online to earn Operations Management …" at bounding box center [413, 214] width 530 height 20
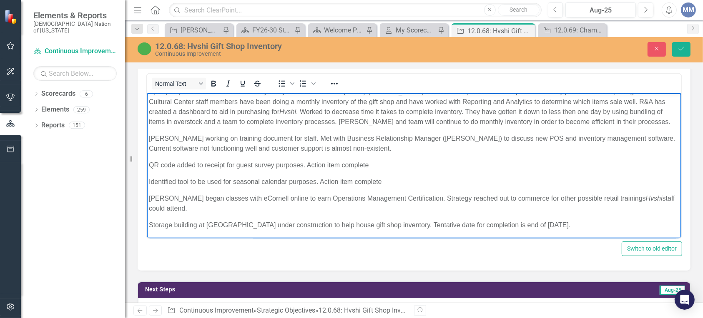
click at [405, 223] on p "Storage building at [GEOGRAPHIC_DATA] under construction to help house gift sho…" at bounding box center [413, 226] width 530 height 10
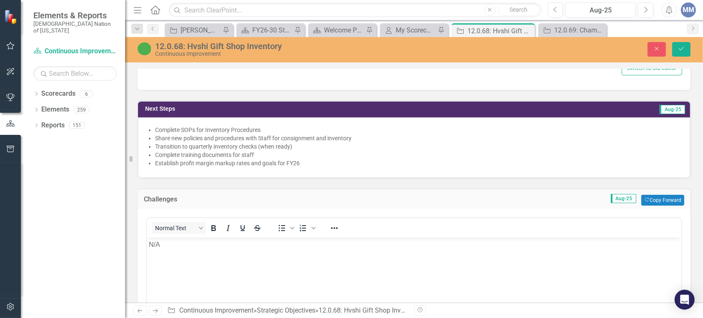
scroll to position [867, 0]
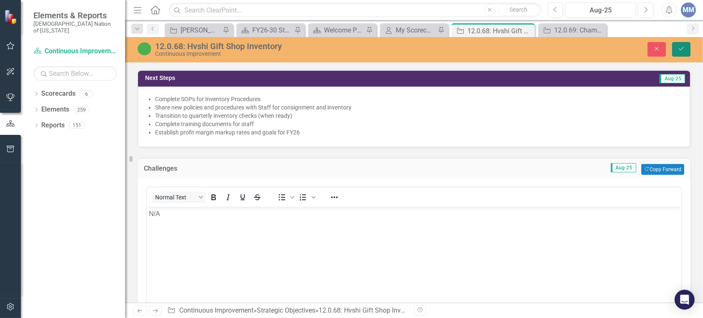
click at [687, 49] on button "Save" at bounding box center [681, 49] width 18 height 15
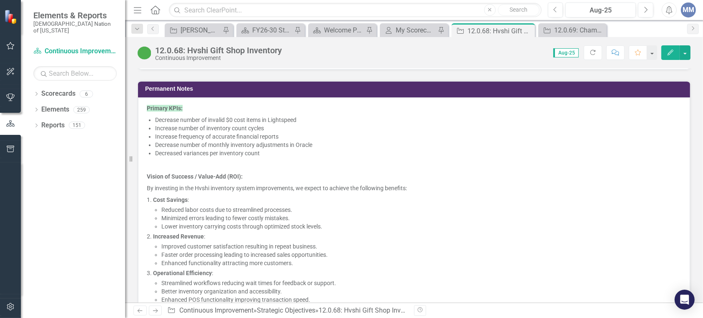
scroll to position [985, 0]
